Goal: Information Seeking & Learning: Check status

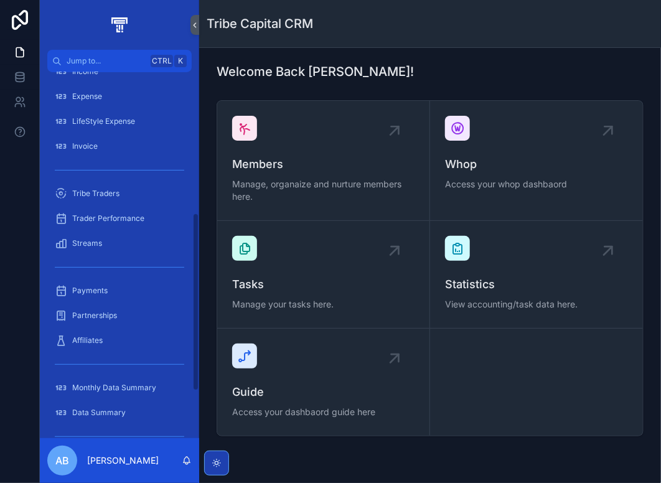
scroll to position [373, 0]
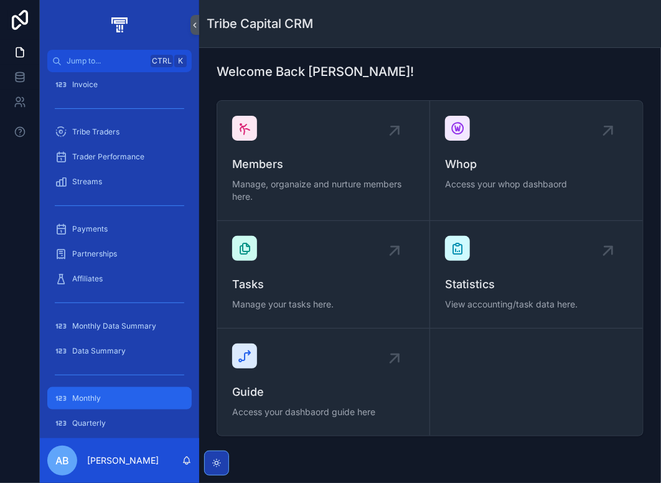
click at [115, 396] on div "Monthly" at bounding box center [119, 398] width 129 height 20
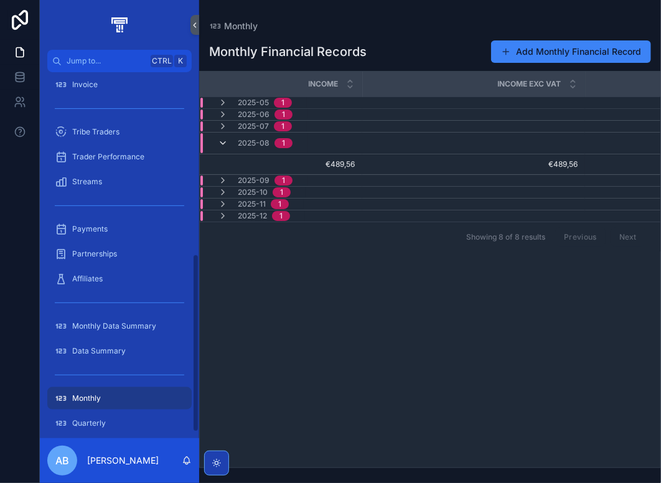
click at [223, 139] on icon "scrollable content" at bounding box center [223, 143] width 10 height 10
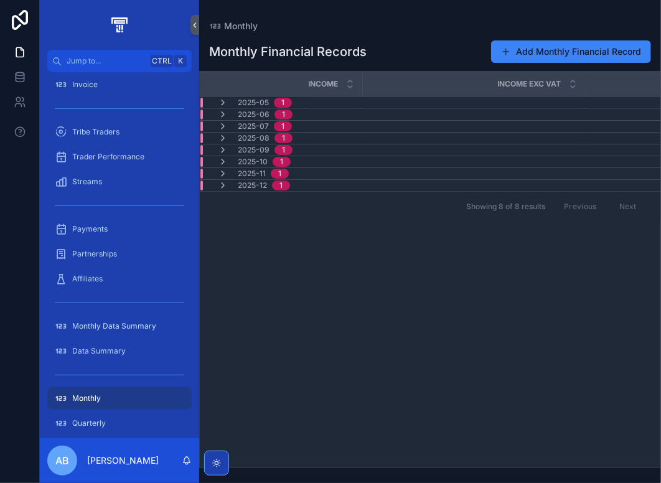
click at [228, 124] on div "2025-07 1" at bounding box center [255, 126] width 74 height 10
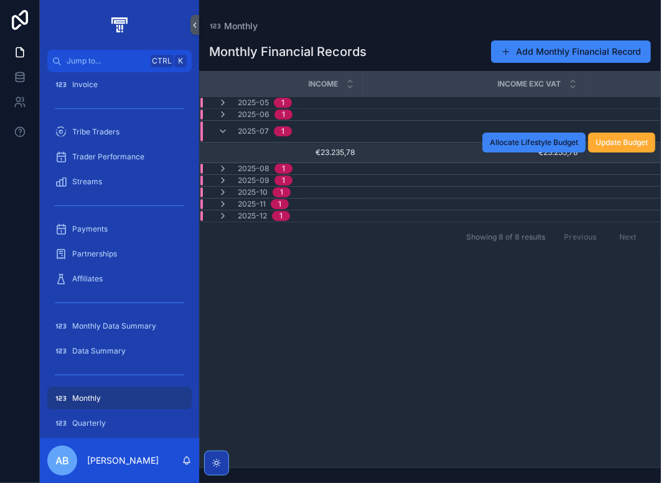
click at [385, 150] on span "€23.235,78" at bounding box center [474, 153] width 208 height 10
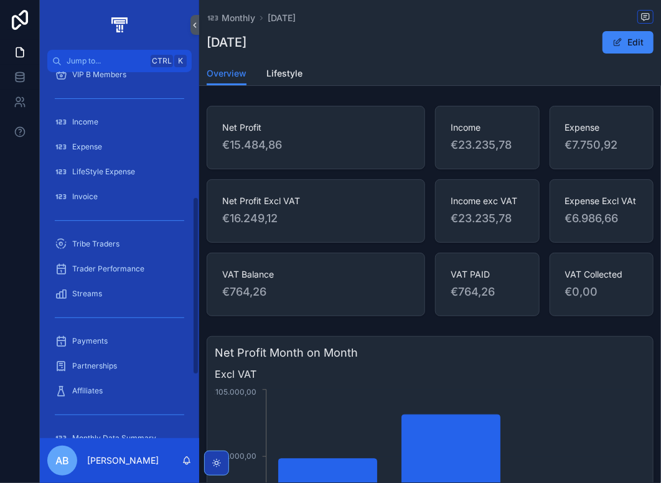
scroll to position [249, 0]
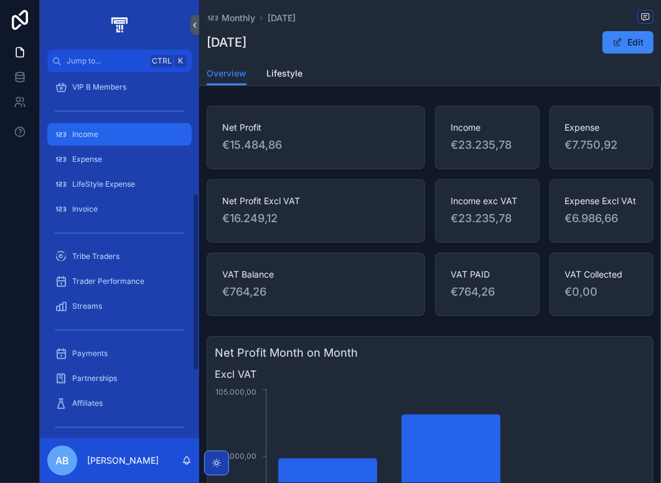
click at [108, 131] on div "Income" at bounding box center [119, 134] width 129 height 20
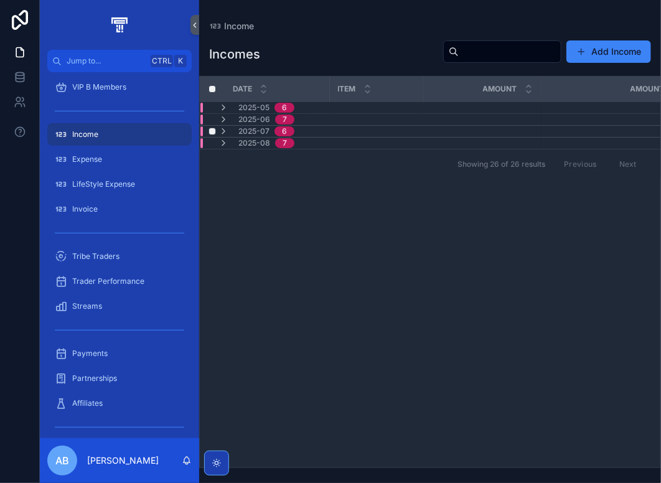
click at [237, 129] on div "2025-07 6" at bounding box center [256, 131] width 76 height 10
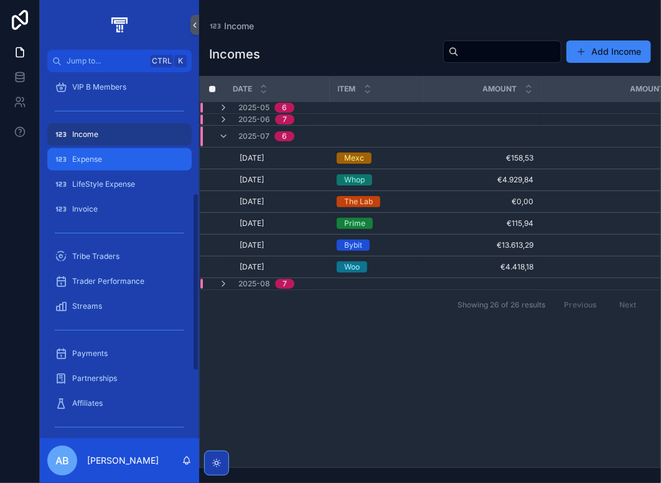
click at [105, 154] on div "Expense" at bounding box center [119, 159] width 129 height 20
